Goal: Find specific page/section: Find specific page/section

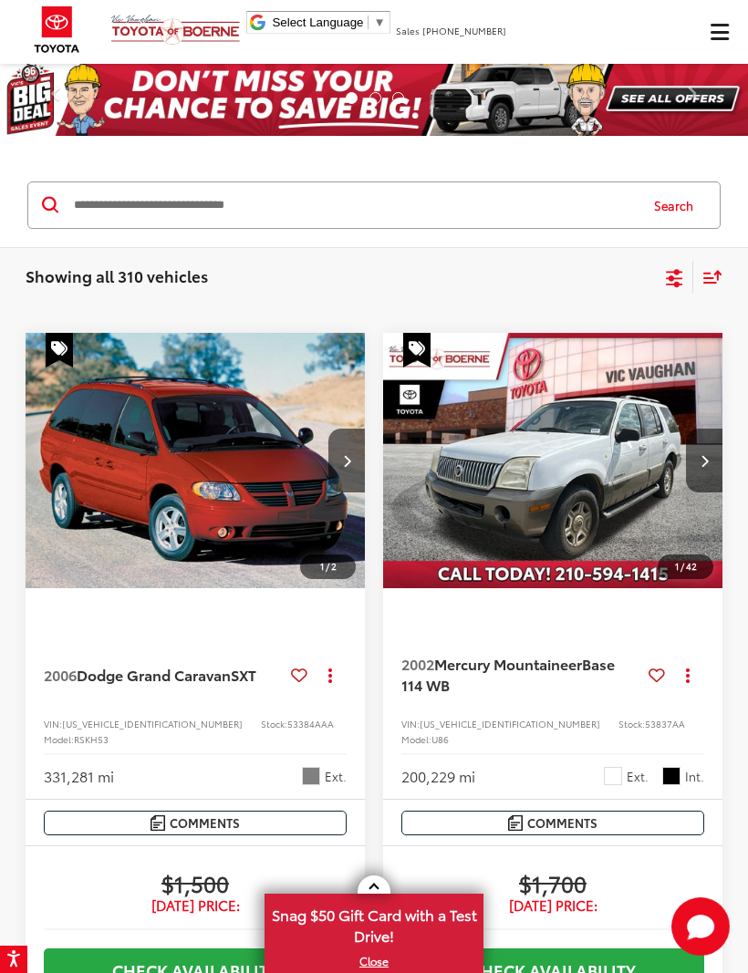
click at [666, 279] on icon "Select filters" at bounding box center [673, 276] width 16 height 12
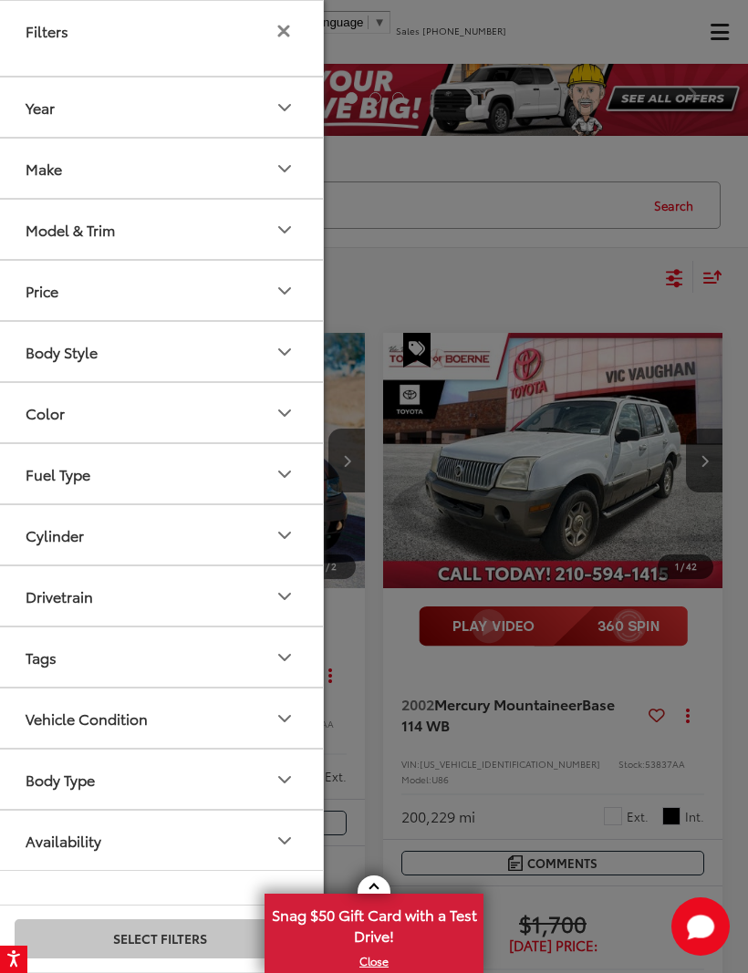
click at [44, 208] on button "Model & Trim" at bounding box center [160, 229] width 328 height 59
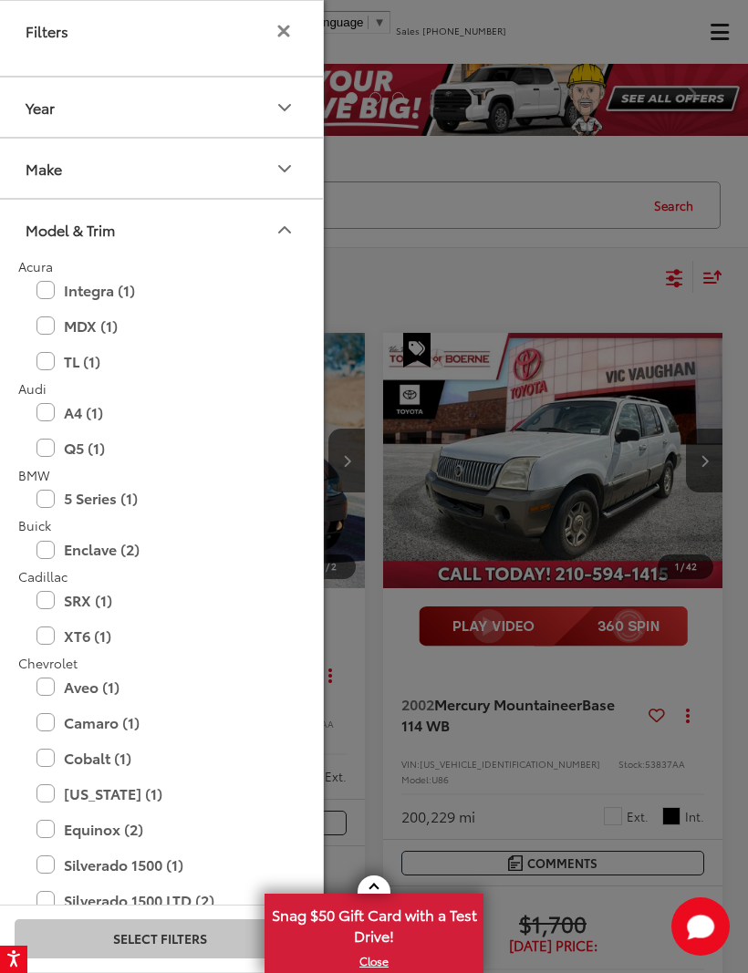
click at [48, 180] on button "Make" at bounding box center [160, 168] width 328 height 59
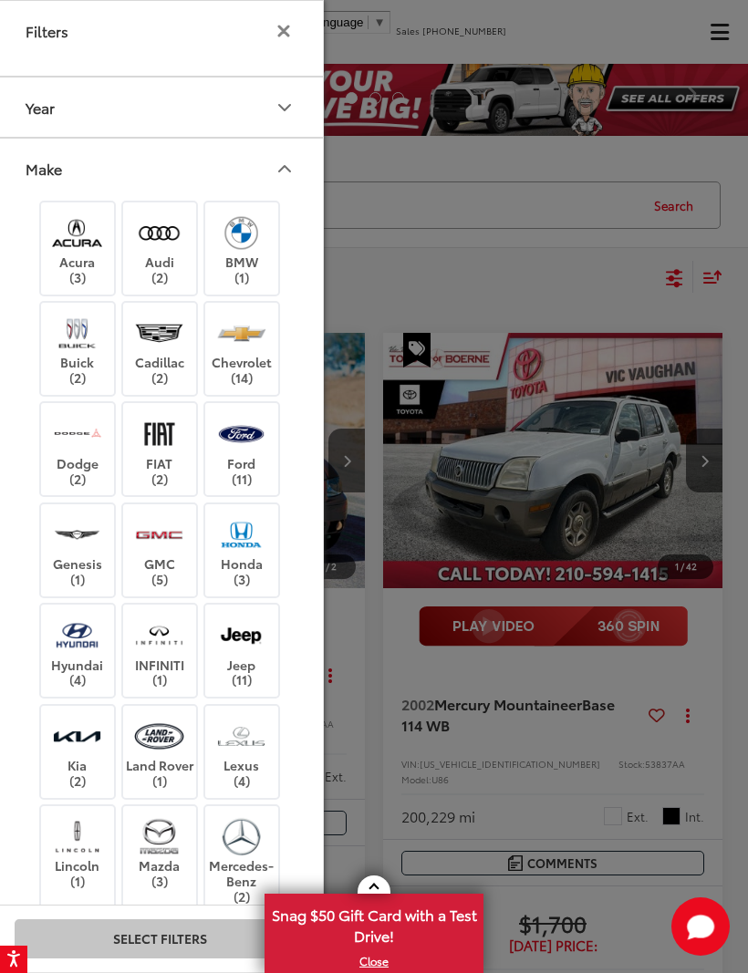
click at [211, 412] on label "Ford (11)" at bounding box center [242, 449] width 74 height 74
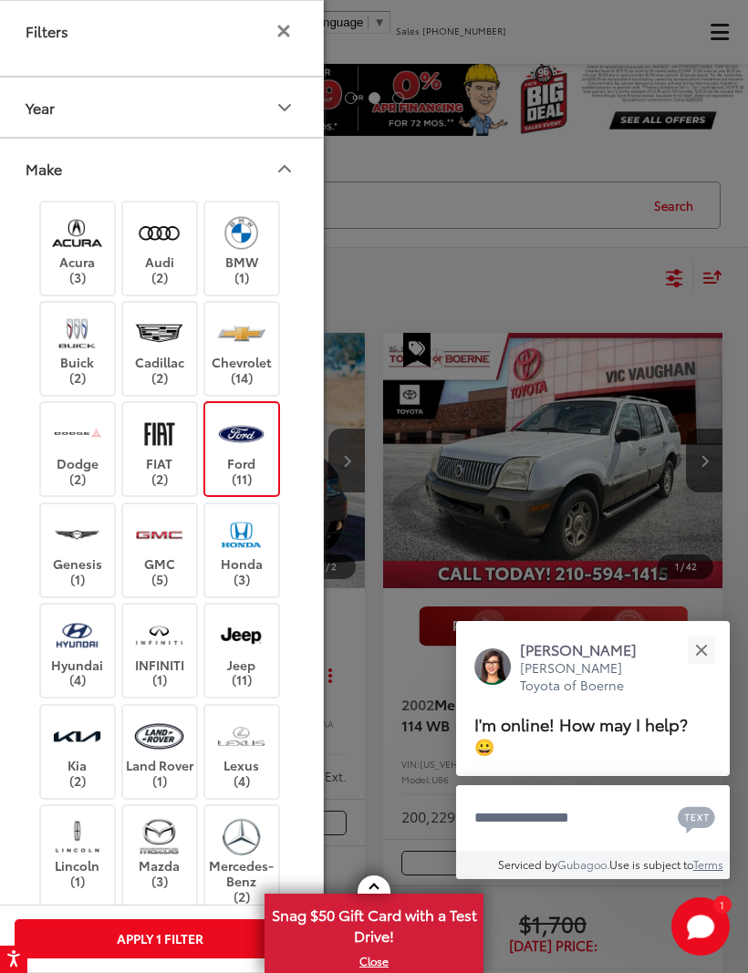
click at [87, 175] on button "Make" at bounding box center [160, 168] width 328 height 59
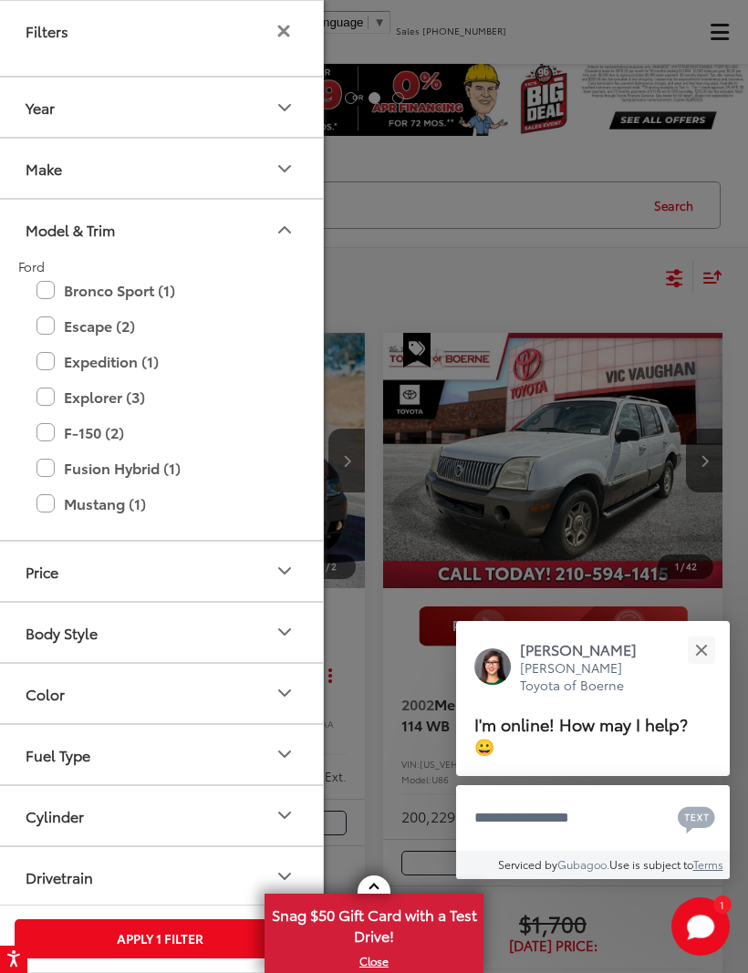
click at [47, 431] on label "F-150 (2)" at bounding box center [159, 433] width 246 height 32
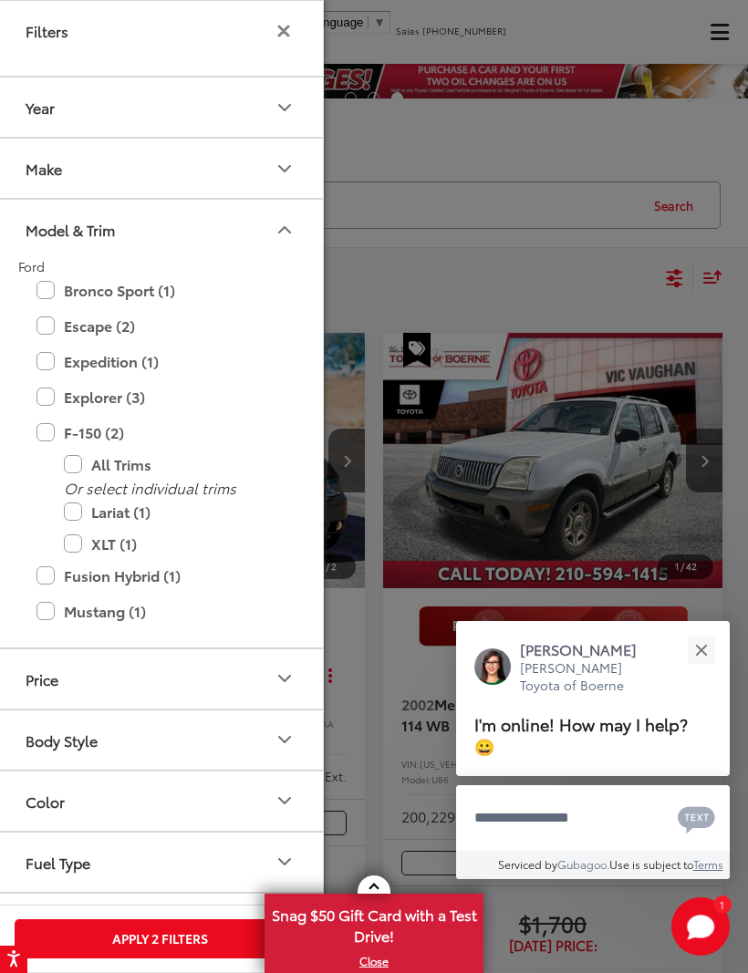
click at [561, 198] on div at bounding box center [374, 486] width 748 height 973
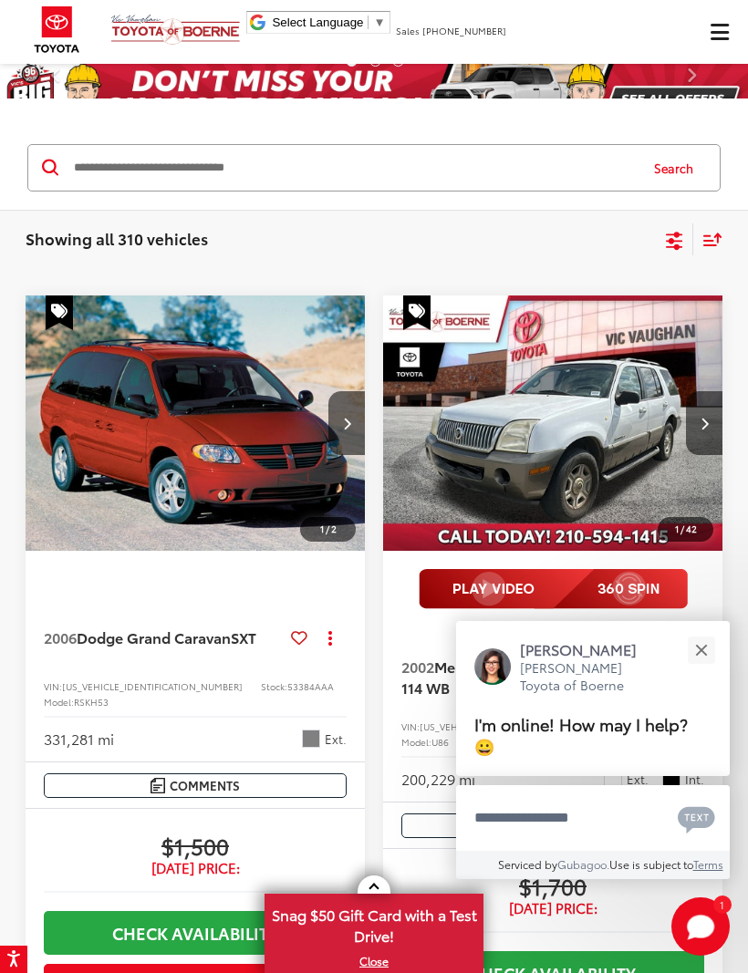
click at [663, 249] on icon "Select filters" at bounding box center [674, 241] width 23 height 23
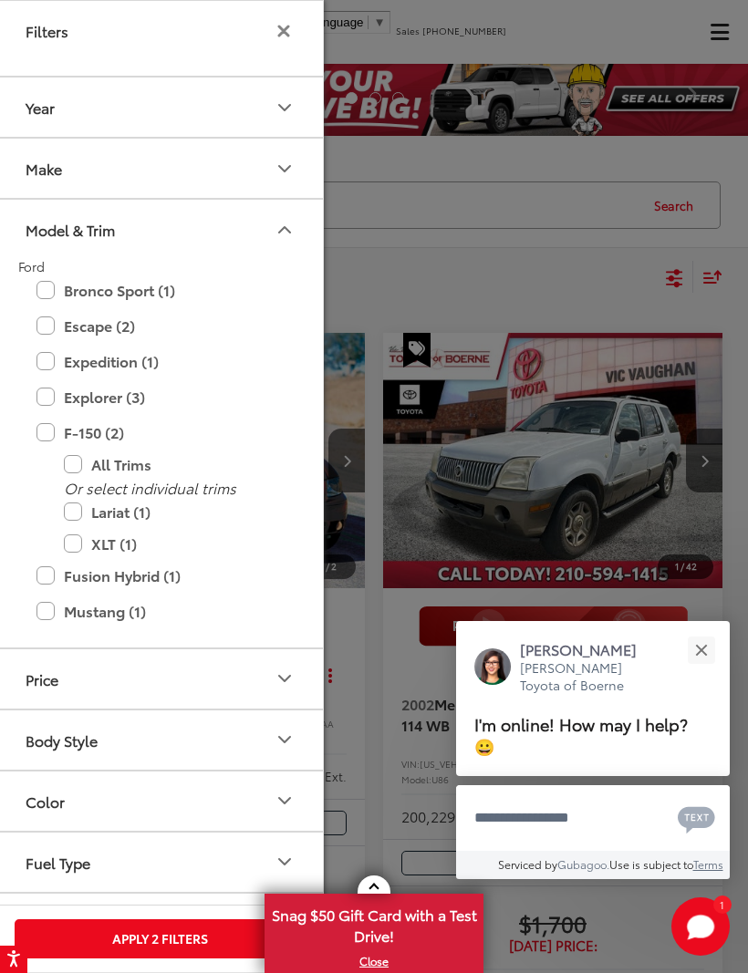
click at [45, 165] on div "Make" at bounding box center [44, 168] width 36 height 17
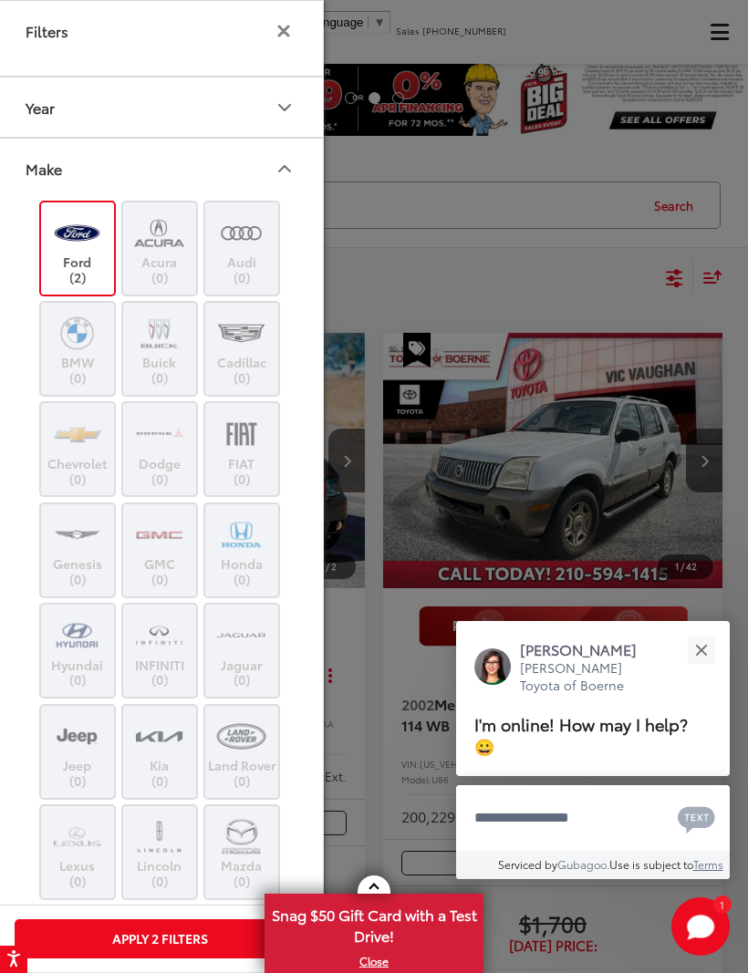
click at [103, 936] on button "Apply 2 Filters" at bounding box center [160, 938] width 290 height 39
